Goal: Transaction & Acquisition: Purchase product/service

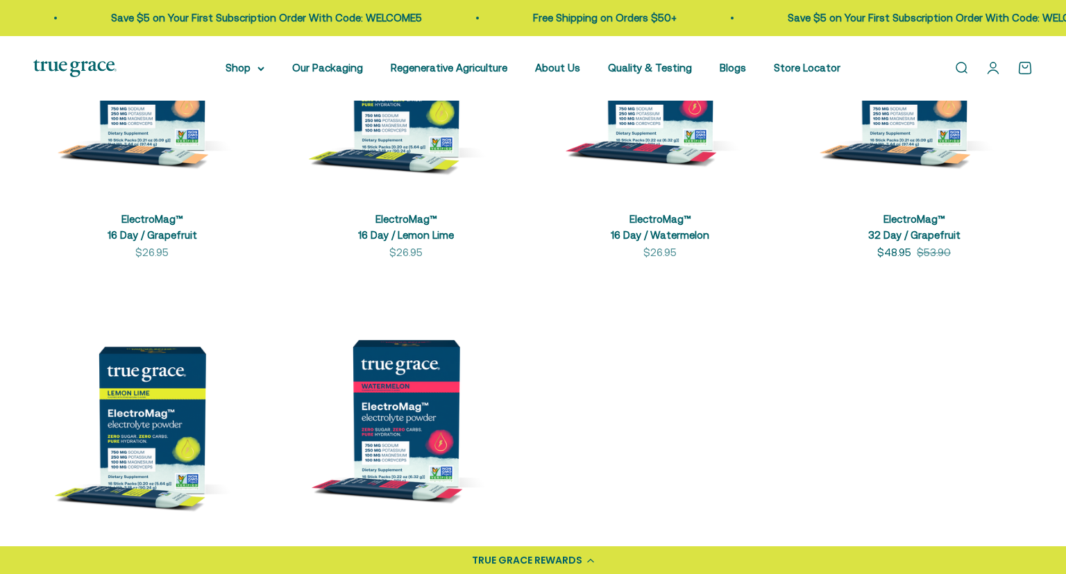
scroll to position [513, 0]
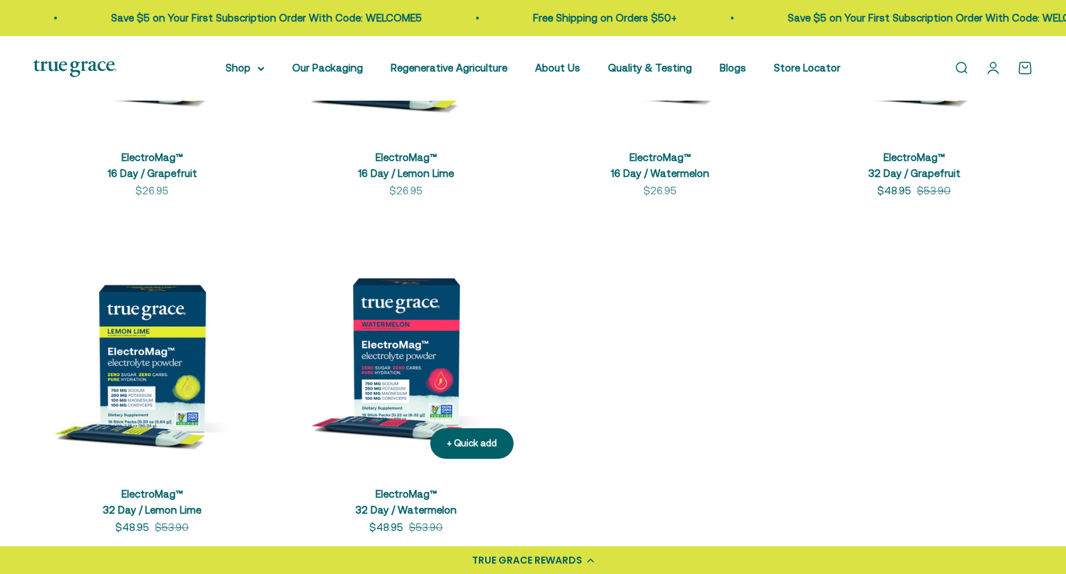
click at [436, 324] on img at bounding box center [405, 350] width 237 height 237
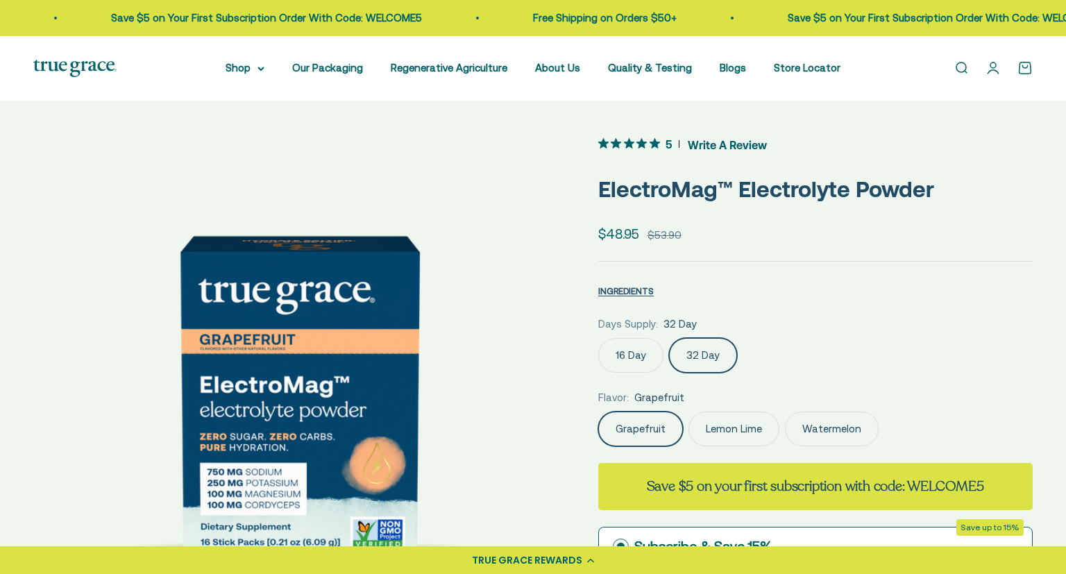
click at [829, 424] on label "Watermelon" at bounding box center [832, 428] width 94 height 35
click at [598, 411] on input "Watermelon" at bounding box center [597, 411] width 1 height 1
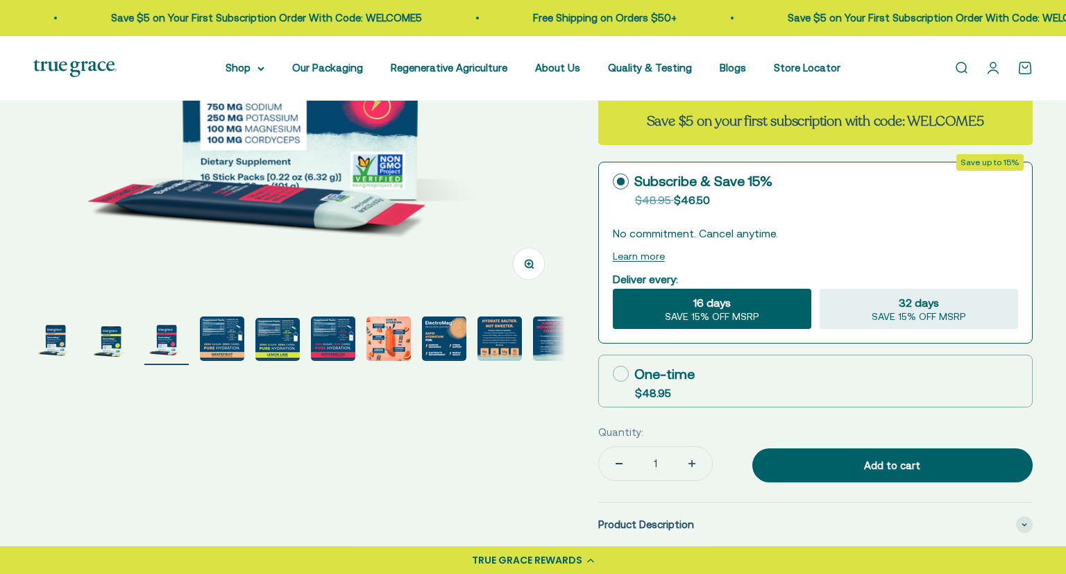
scroll to position [366, 0]
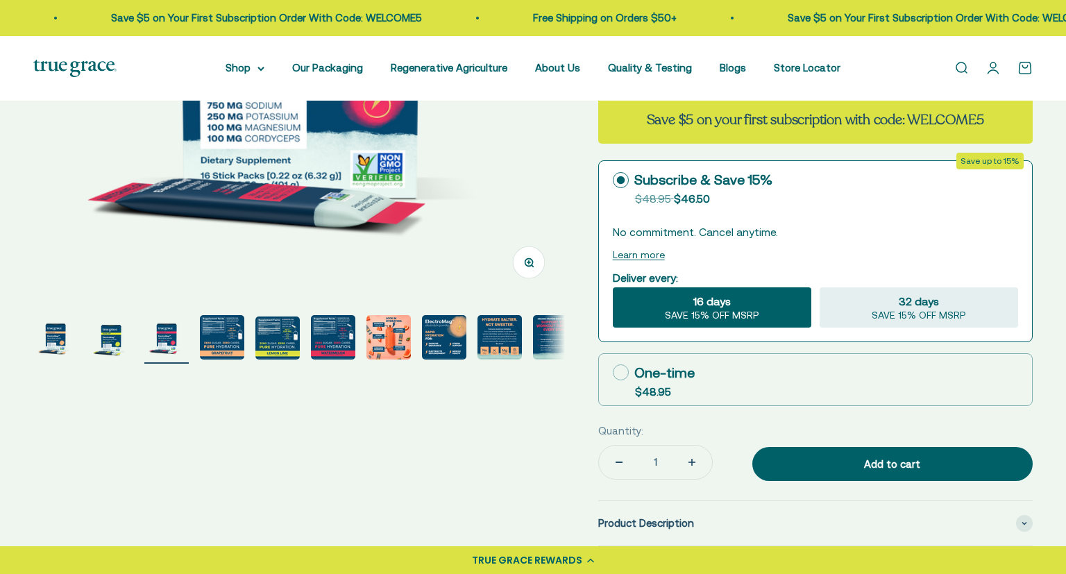
click at [623, 376] on icon at bounding box center [621, 372] width 16 height 16
click at [613, 373] on input "One-time $48.95" at bounding box center [612, 372] width 1 height 1
radio input "true"
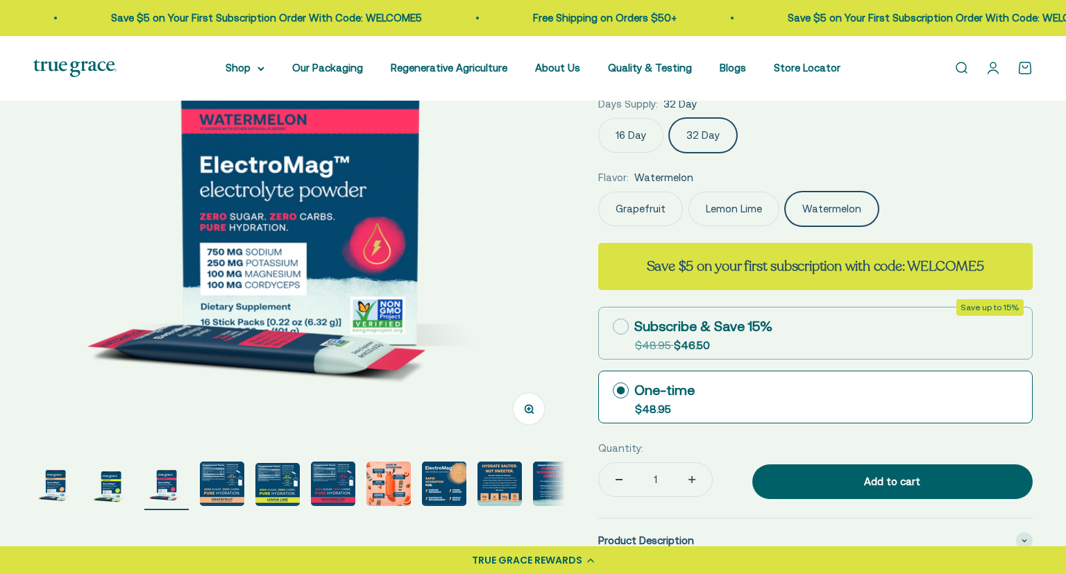
scroll to position [219, 0]
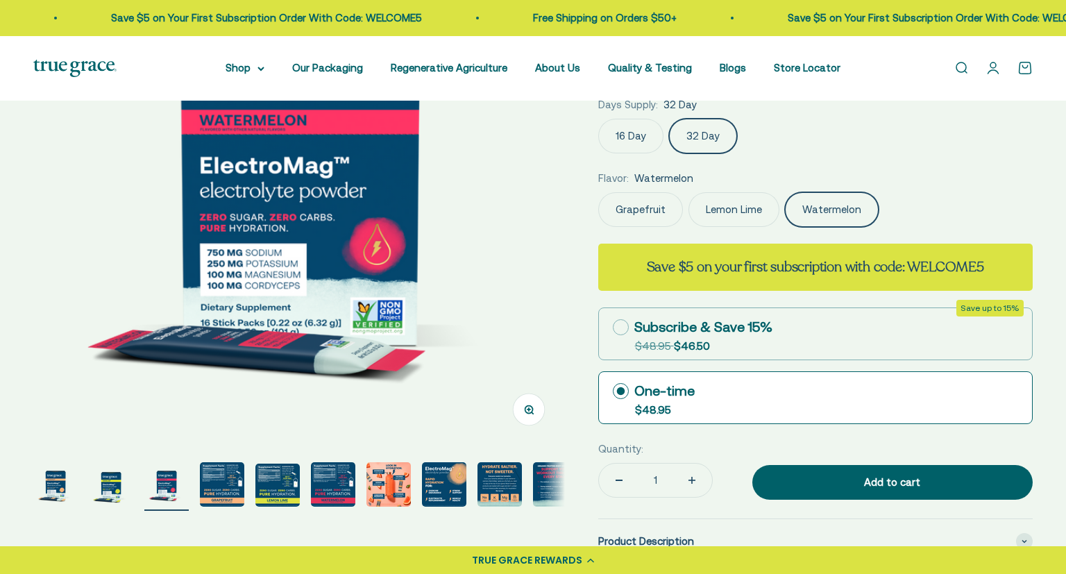
click at [221, 488] on img "Go to item 4" at bounding box center [222, 484] width 44 height 44
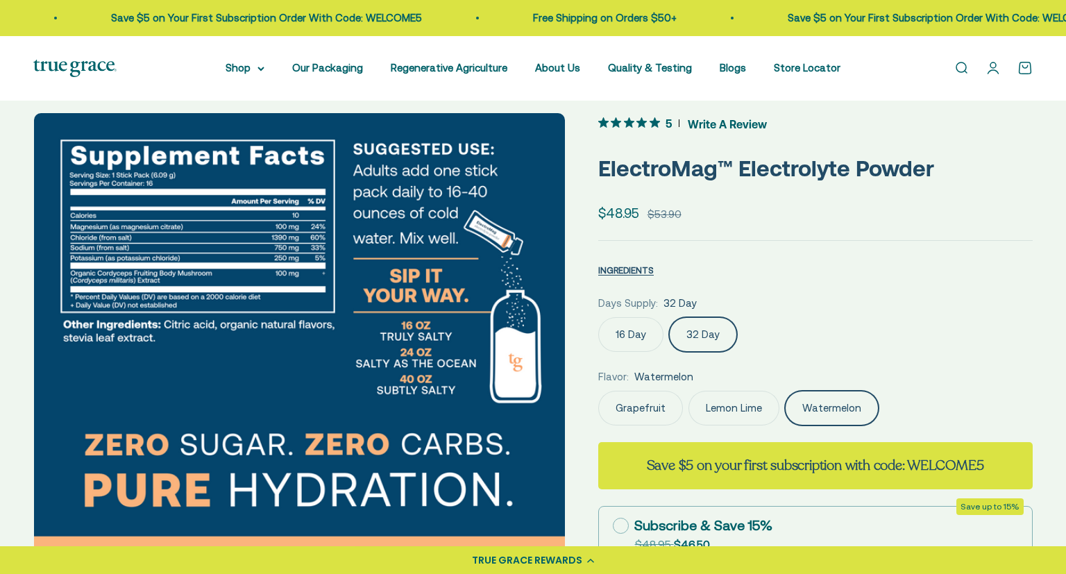
scroll to position [10, 0]
